Goal: Task Accomplishment & Management: Use online tool/utility

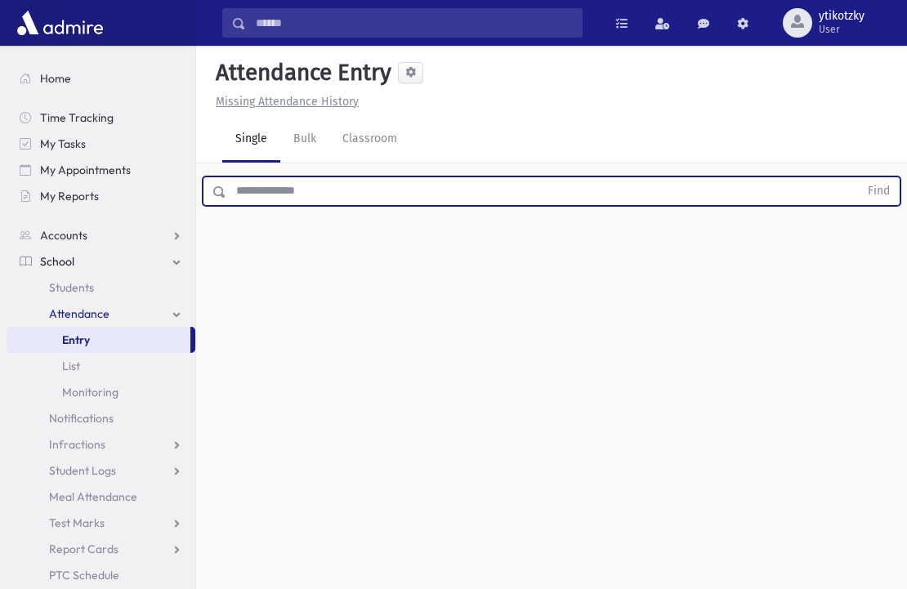
click at [262, 188] on input "text" at bounding box center [542, 191] width 633 height 29
type input "*"
type input "******"
click at [883, 185] on button "Find" at bounding box center [879, 191] width 42 height 28
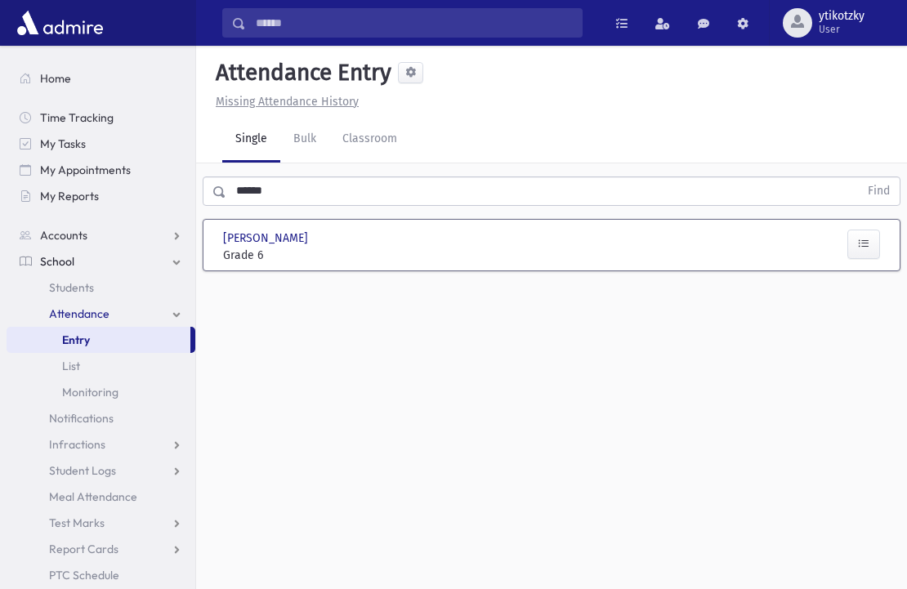
click at [315, 264] on span "Grade 6" at bounding box center [271, 255] width 96 height 17
click at [868, 238] on icon "button" at bounding box center [863, 244] width 11 height 14
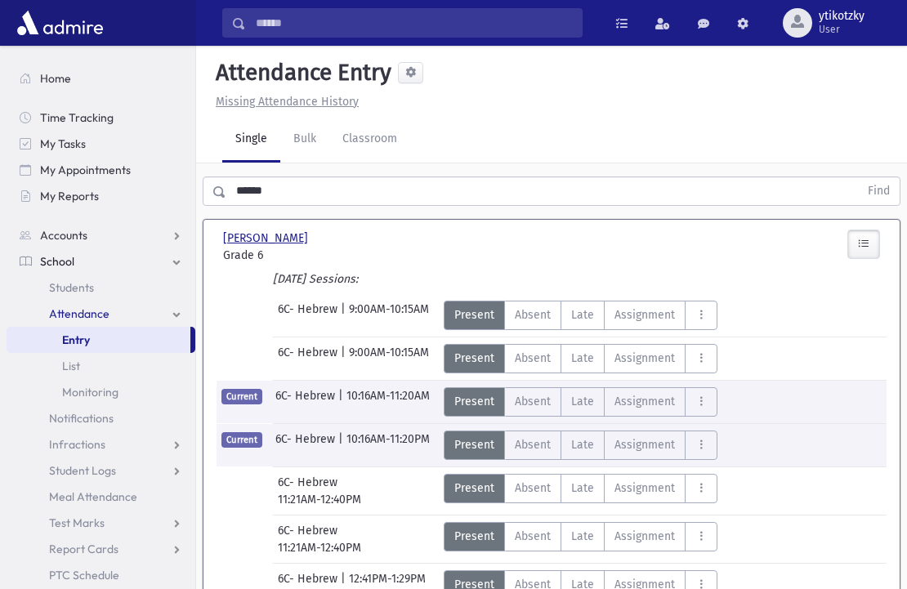
click at [311, 244] on span "[PERSON_NAME]" at bounding box center [267, 238] width 88 height 17
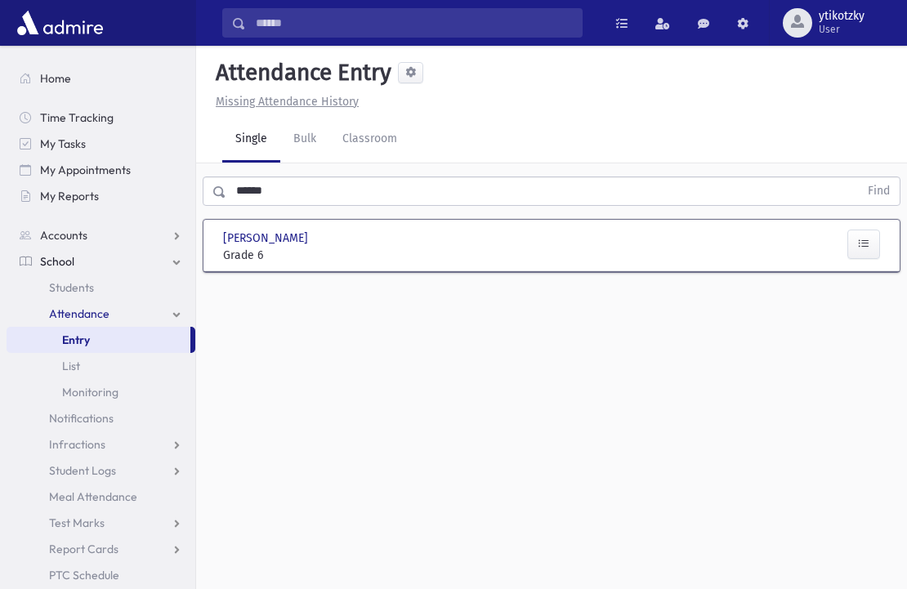
click at [272, 239] on span "[PERSON_NAME]" at bounding box center [267, 238] width 88 height 17
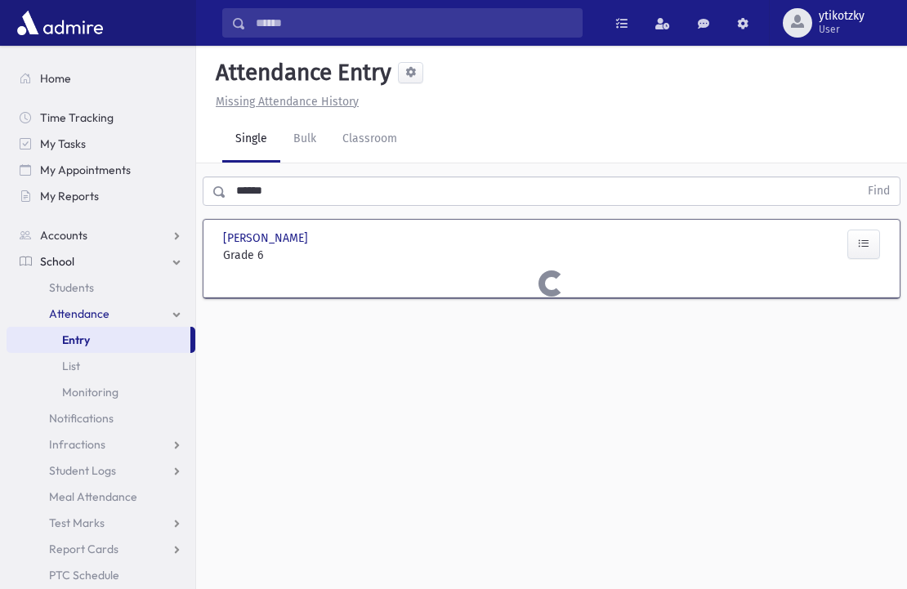
click at [272, 239] on span "[PERSON_NAME]" at bounding box center [267, 238] width 88 height 17
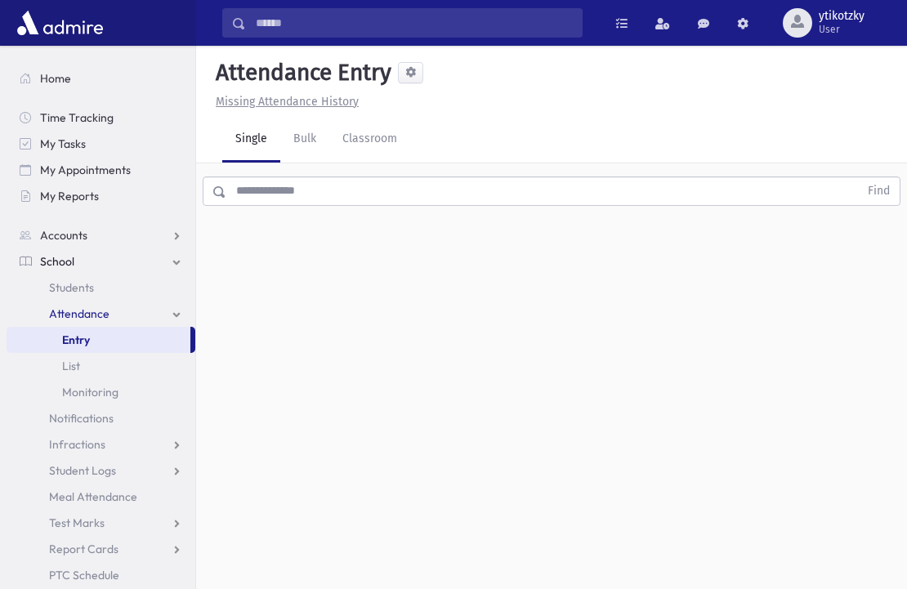
click at [502, 266] on div "Attendance Entry Missing Attendance History Single Bulk Classroom Find 0 record…" at bounding box center [551, 318] width 711 height 544
click at [258, 198] on input "text" at bounding box center [542, 191] width 633 height 29
